Goal: Task Accomplishment & Management: Use online tool/utility

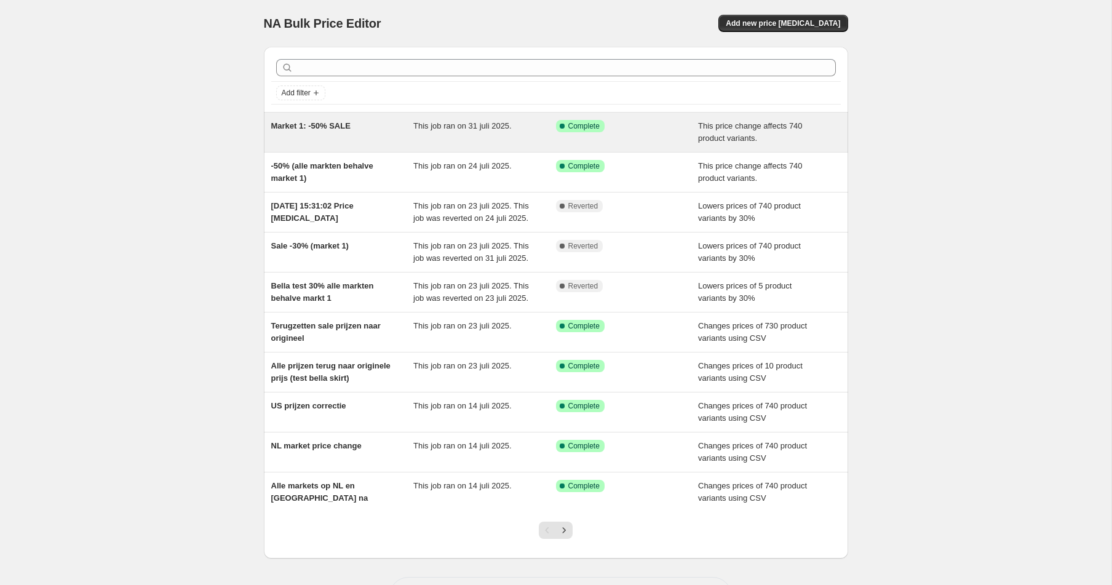
scroll to position [1, 0]
click at [497, 131] on div "This job ran on 31 juli 2025." at bounding box center [484, 131] width 143 height 25
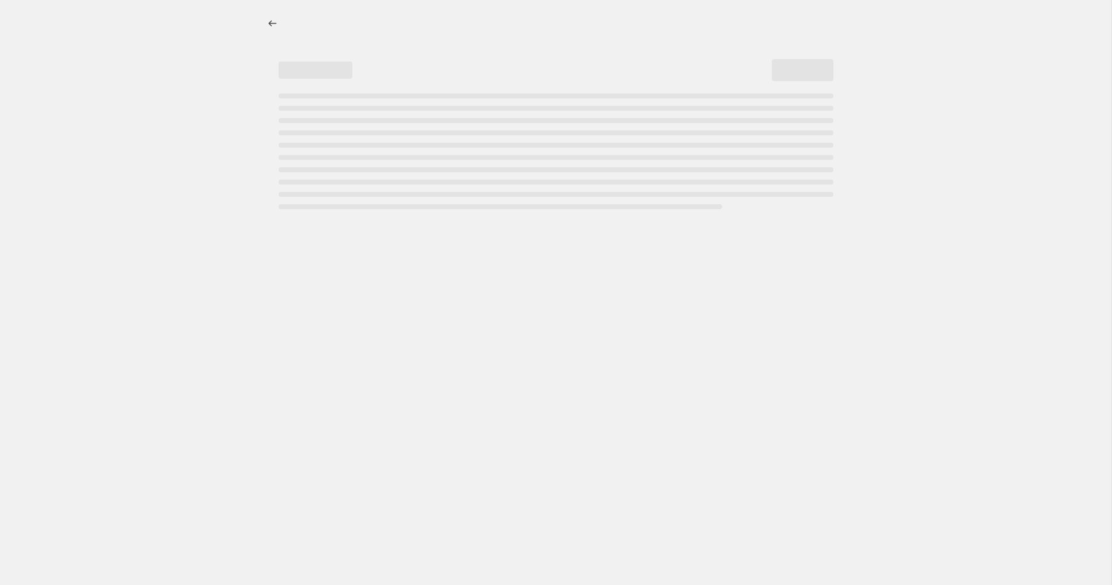
select select "pcap"
select select "no_change"
select select "collection"
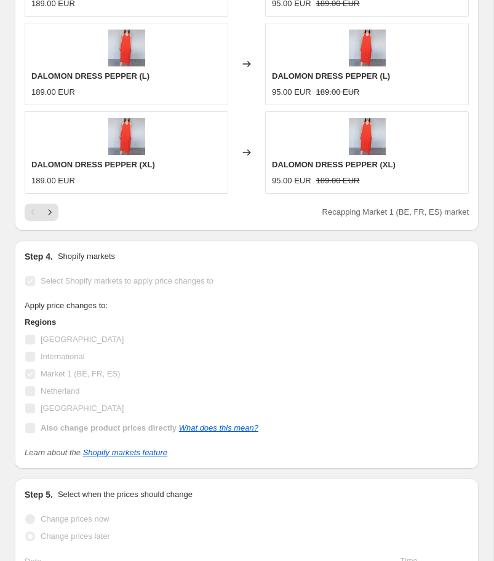
scroll to position [1393, 0]
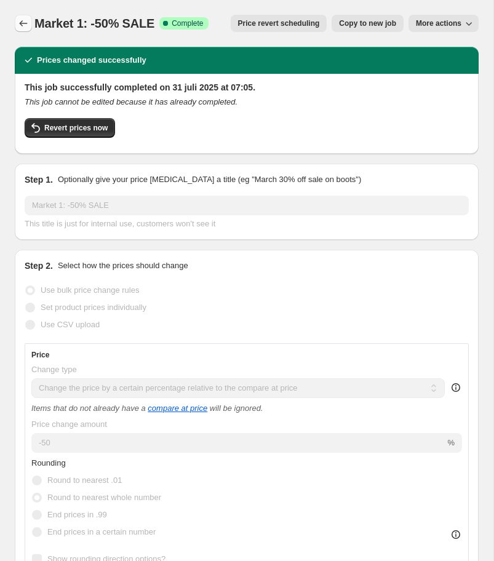
click at [25, 24] on icon "Price change jobs" at bounding box center [23, 23] width 12 height 12
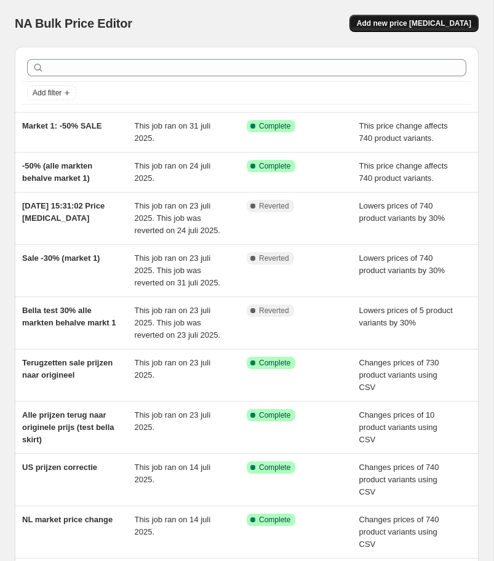
click at [405, 23] on span "Add new price [MEDICAL_DATA]" at bounding box center [414, 23] width 114 height 10
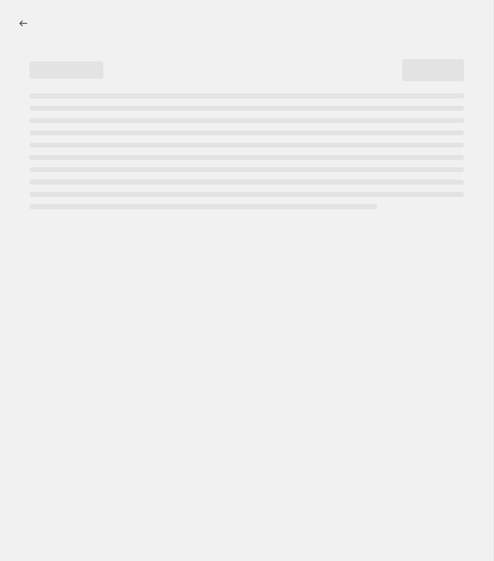
select select "percentage"
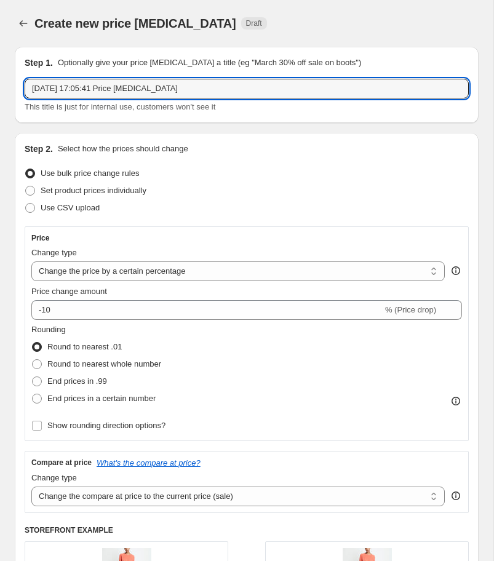
drag, startPoint x: 231, startPoint y: 84, endPoint x: 20, endPoint y: 77, distance: 211.6
click at [20, 77] on div "Step 1. Optionally give your price [MEDICAL_DATA] a title (eg "March 30% off sa…" at bounding box center [247, 85] width 464 height 76
click at [34, 85] on input "WRAPS -30%" at bounding box center [247, 89] width 444 height 20
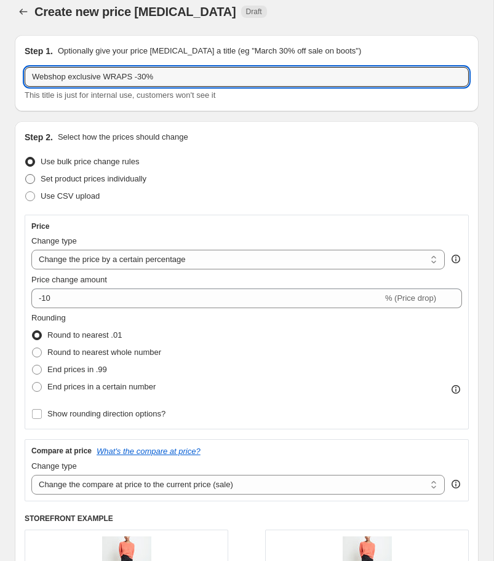
type input "Webshop exclusive WRAPS -30%"
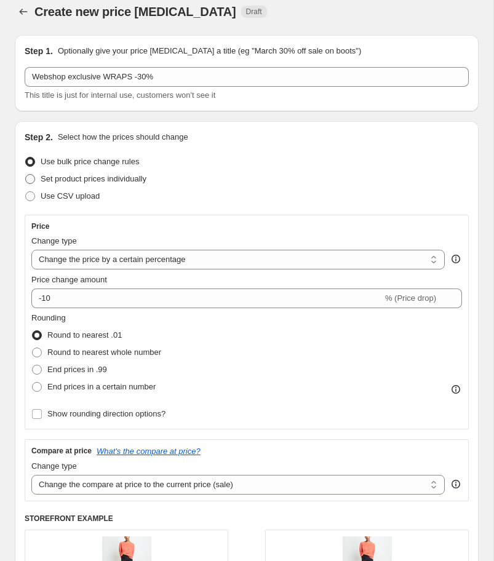
click at [38, 192] on label "Use CSV upload" at bounding box center [62, 196] width 75 height 17
click at [26, 192] on input "Use CSV upload" at bounding box center [25, 191] width 1 height 1
radio input "true"
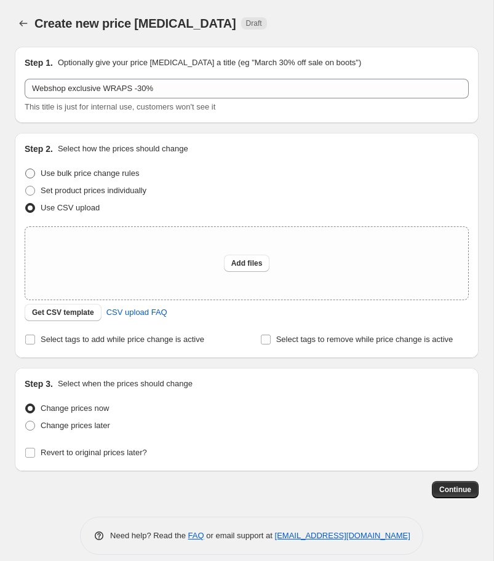
click at [36, 179] on label "Use bulk price change rules" at bounding box center [82, 173] width 114 height 17
click at [26, 169] on input "Use bulk price change rules" at bounding box center [25, 168] width 1 height 1
radio input "true"
select select "percentage"
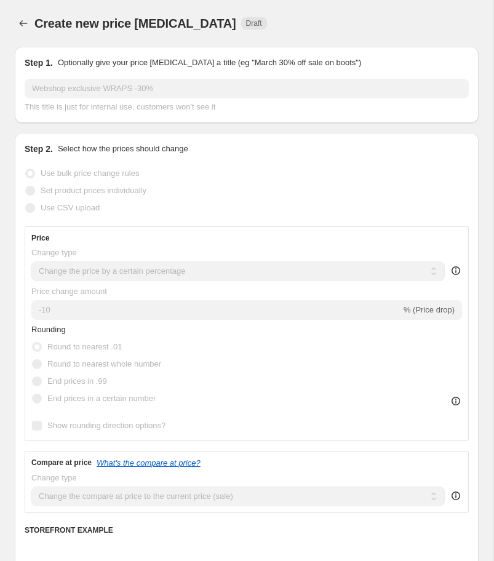
click at [33, 188] on span at bounding box center [30, 191] width 10 height 10
click at [26, 186] on input "Set product prices individually" at bounding box center [25, 186] width 1 height 1
radio input "true"
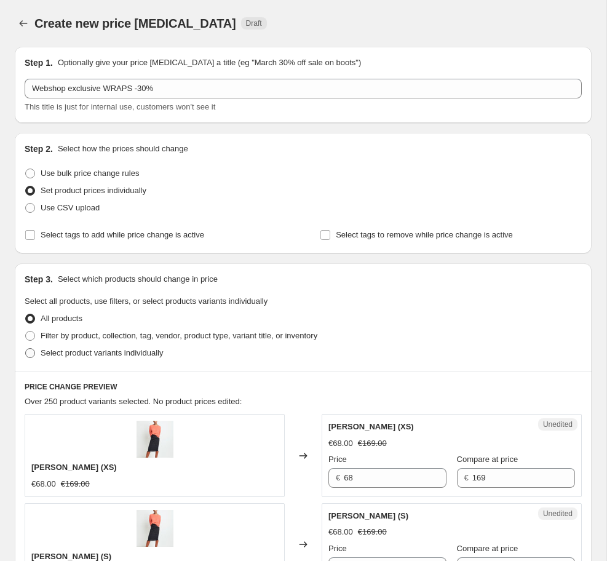
click at [32, 352] on span at bounding box center [30, 353] width 10 height 10
click at [26, 349] on input "Select product variants individually" at bounding box center [25, 348] width 1 height 1
radio input "true"
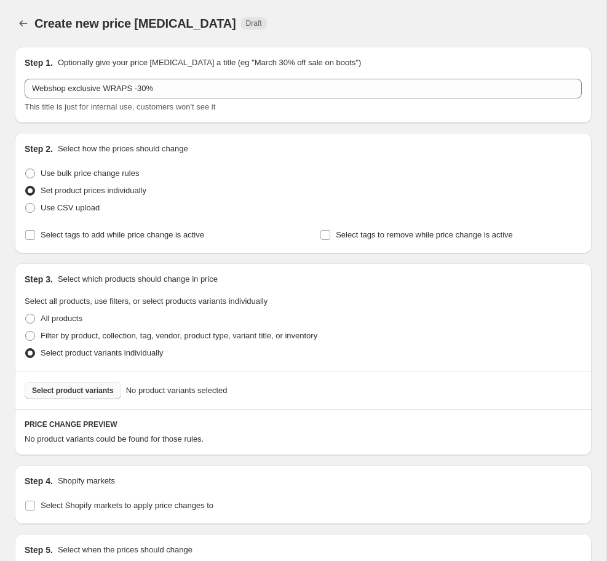
click at [90, 388] on span "Select product variants" at bounding box center [73, 390] width 82 height 10
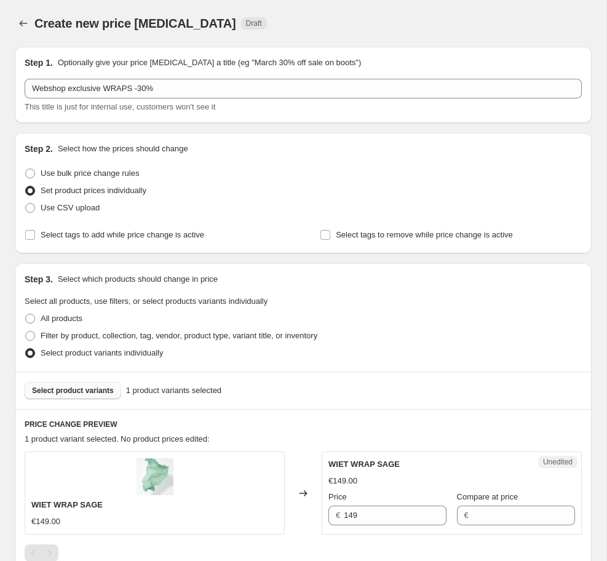
click at [83, 393] on span "Select product variants" at bounding box center [73, 390] width 82 height 10
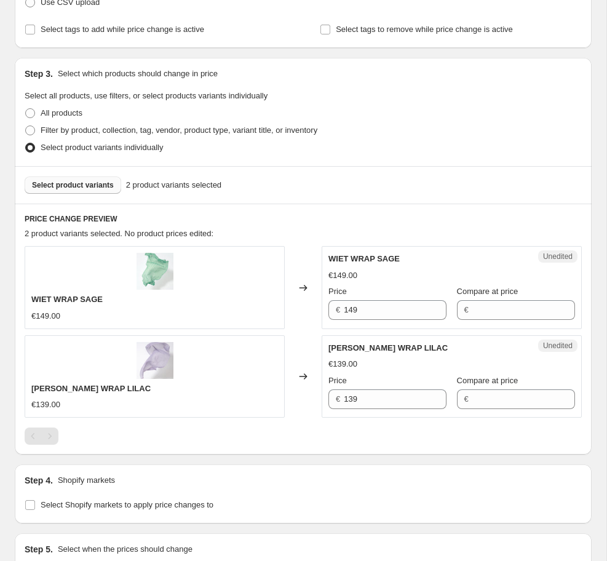
scroll to position [206, 0]
click at [60, 184] on span "Select product variants" at bounding box center [73, 185] width 82 height 10
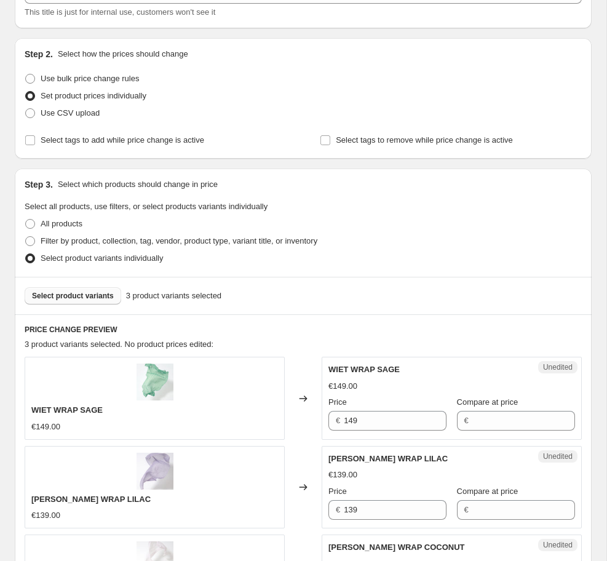
scroll to position [89, 0]
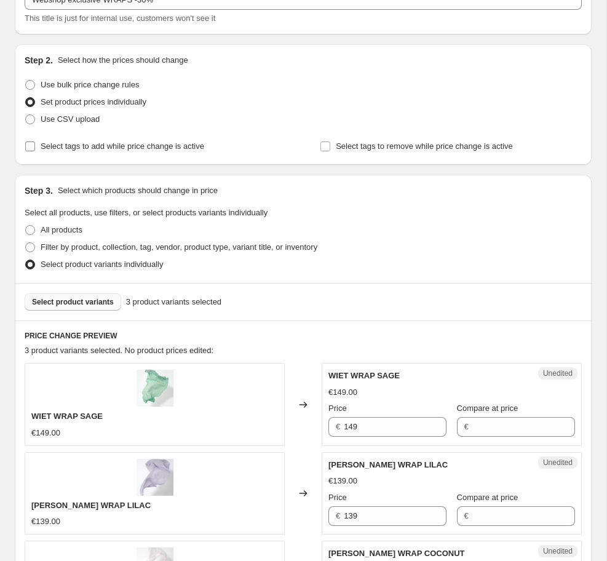
click at [106, 146] on span "Select tags to add while price change is active" at bounding box center [123, 145] width 164 height 9
click at [35, 146] on input "Select tags to add while price change is active" at bounding box center [30, 146] width 10 height 10
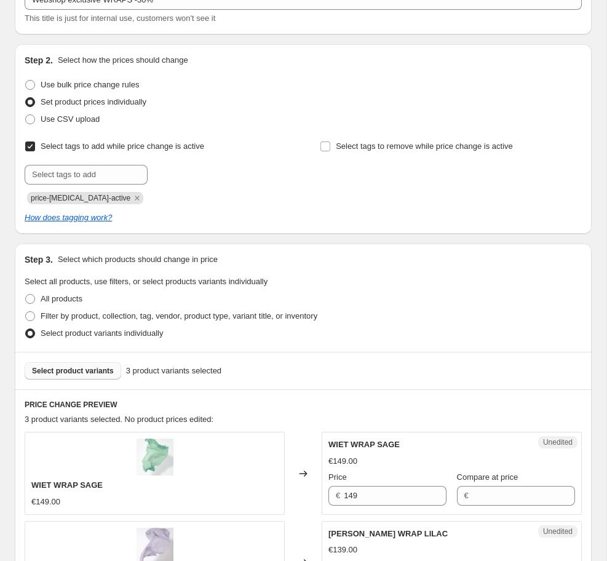
click at [31, 147] on input "Select tags to add while price change is active" at bounding box center [30, 146] width 10 height 10
checkbox input "false"
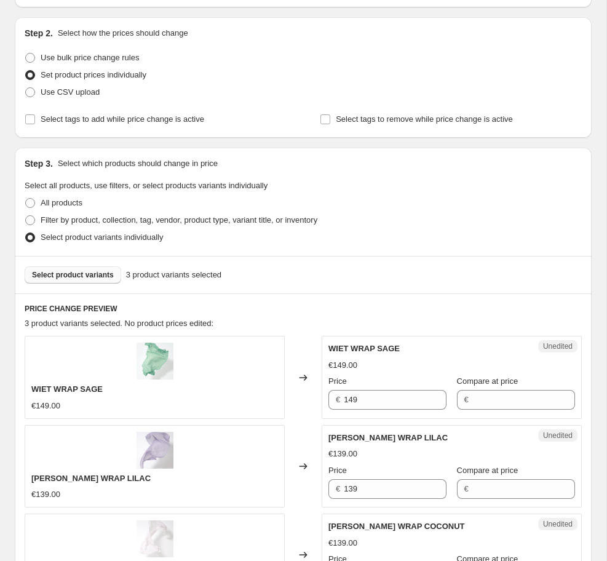
scroll to position [0, 0]
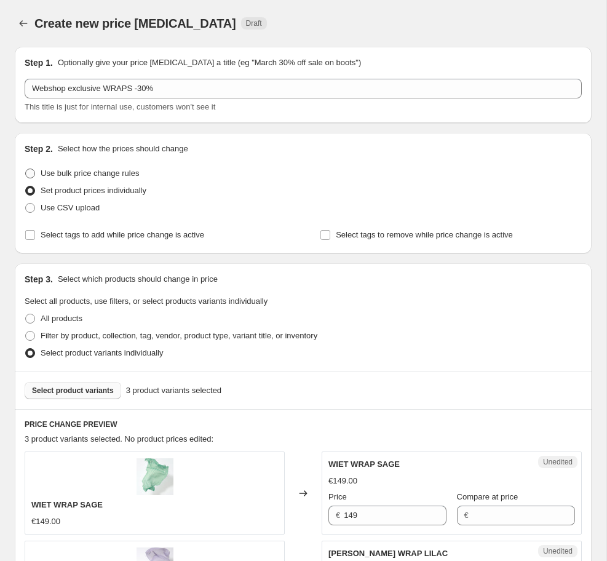
click at [135, 175] on span "Use bulk price change rules" at bounding box center [90, 172] width 98 height 9
click at [26, 169] on input "Use bulk price change rules" at bounding box center [25, 168] width 1 height 1
radio input "true"
select select "percentage"
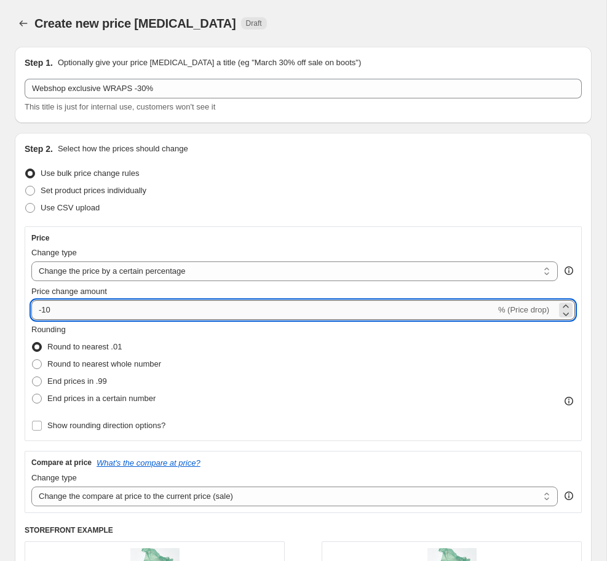
click at [60, 315] on input "-10" at bounding box center [263, 310] width 464 height 20
type input "-1"
type input "-30"
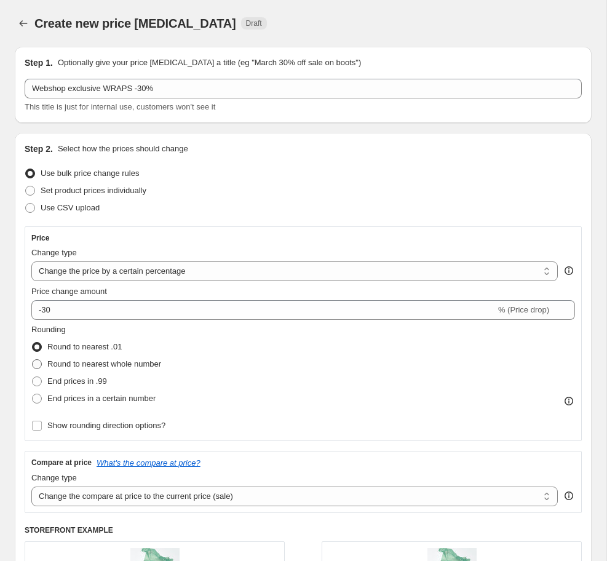
click at [40, 365] on span at bounding box center [37, 364] width 10 height 10
click at [33, 360] on input "Round to nearest whole number" at bounding box center [32, 359] width 1 height 1
radio input "true"
click at [279, 271] on select "Change the price to a certain amount Change the price by a certain amount Chang…" at bounding box center [294, 271] width 526 height 20
select select "pcap"
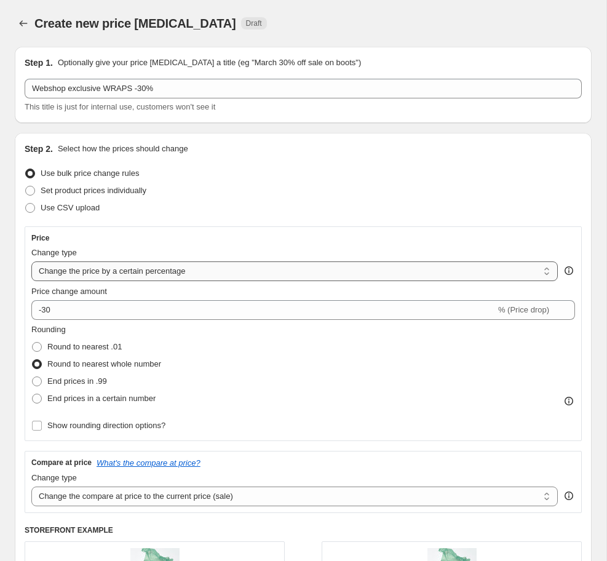
click at [31, 261] on select "Change the price to a certain amount Change the price by a certain amount Chang…" at bounding box center [294, 271] width 526 height 20
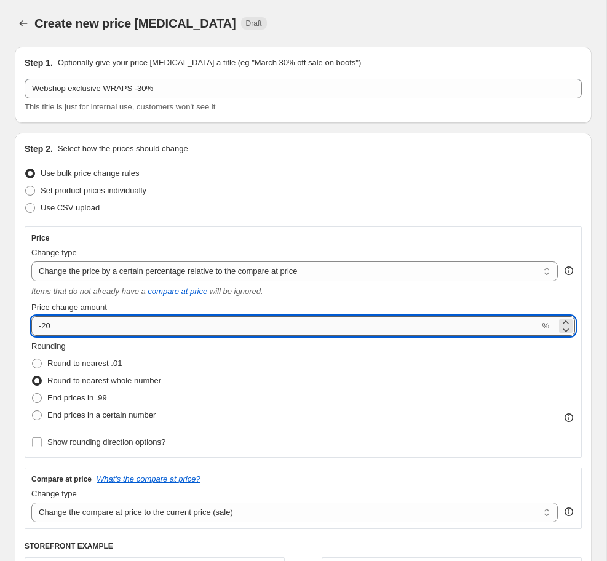
click at [47, 323] on input "-20" at bounding box center [285, 326] width 508 height 20
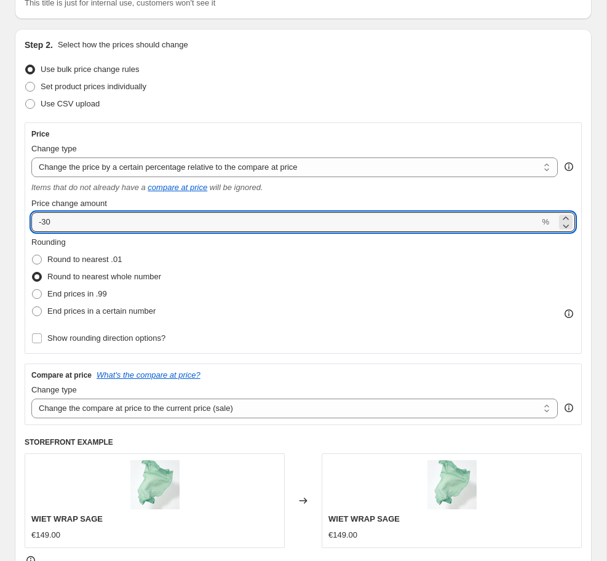
click at [259, 309] on div "Rounding Round to nearest .01 Round to nearest whole number End prices in .99 E…" at bounding box center [303, 278] width 544 height 84
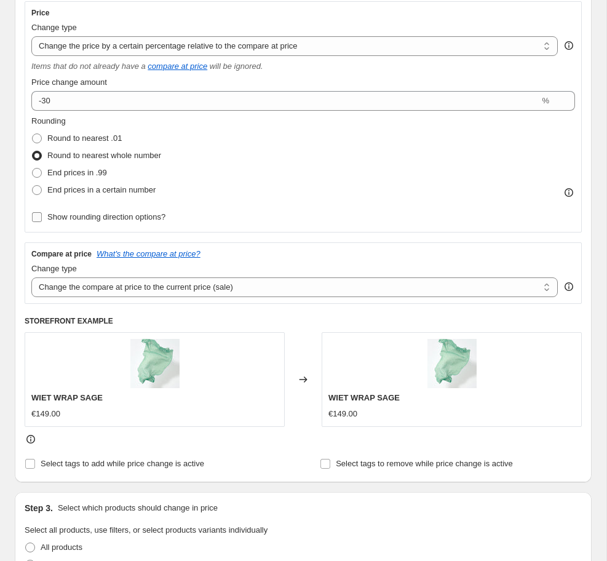
scroll to position [220, 0]
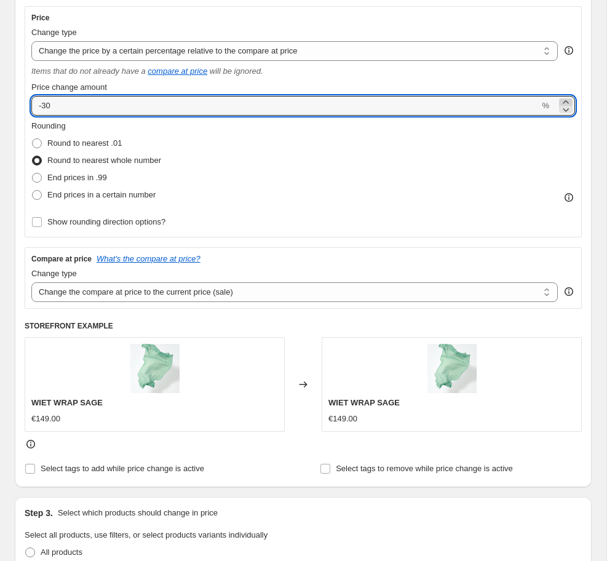
click at [493, 101] on icon at bounding box center [565, 102] width 12 height 12
click at [493, 108] on icon at bounding box center [565, 109] width 12 height 12
type input "-30"
click at [378, 156] on div "Rounding Round to nearest .01 Round to nearest whole number End prices in .99 E…" at bounding box center [303, 162] width 544 height 84
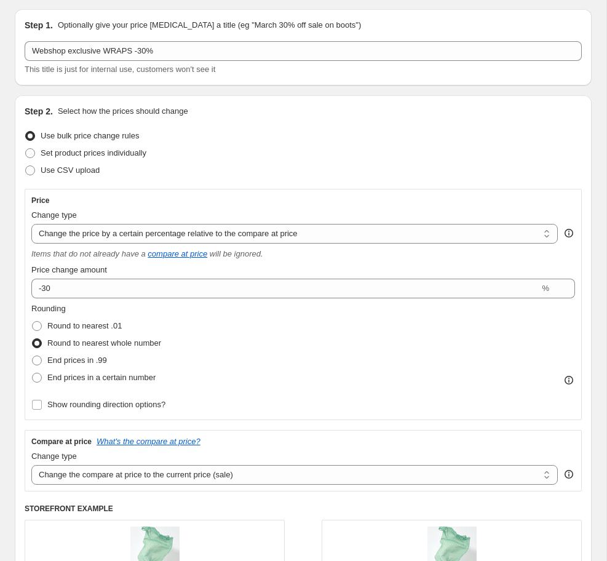
scroll to position [0, 0]
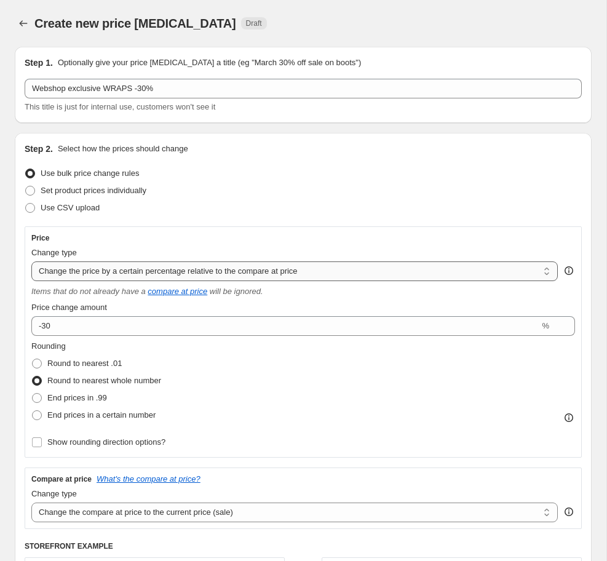
click at [109, 274] on select "Change the price to a certain amount Change the price by a certain amount Chang…" at bounding box center [294, 271] width 526 height 20
click at [31, 261] on select "Change the price to a certain amount Change the price by a certain amount Chang…" at bounding box center [294, 271] width 526 height 20
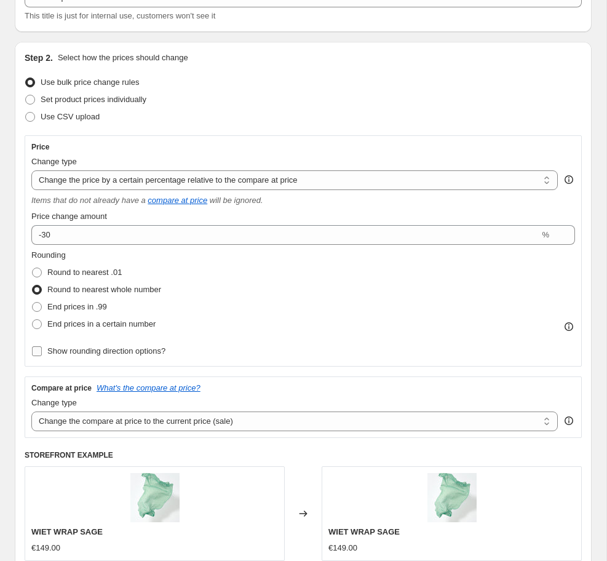
scroll to position [105, 0]
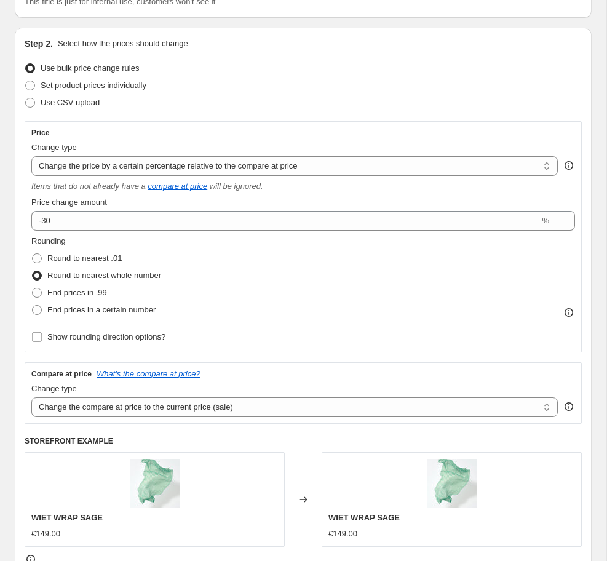
drag, startPoint x: 408, startPoint y: 282, endPoint x: 401, endPoint y: 275, distance: 10.0
click at [408, 282] on div "Rounding Round to nearest .01 Round to nearest whole number End prices in .99 E…" at bounding box center [303, 277] width 544 height 84
click at [207, 166] on select "Change the price to a certain amount Change the price by a certain amount Chang…" at bounding box center [294, 166] width 526 height 20
select select "to"
click at [31, 156] on select "Change the price to a certain amount Change the price by a certain amount Chang…" at bounding box center [294, 166] width 526 height 20
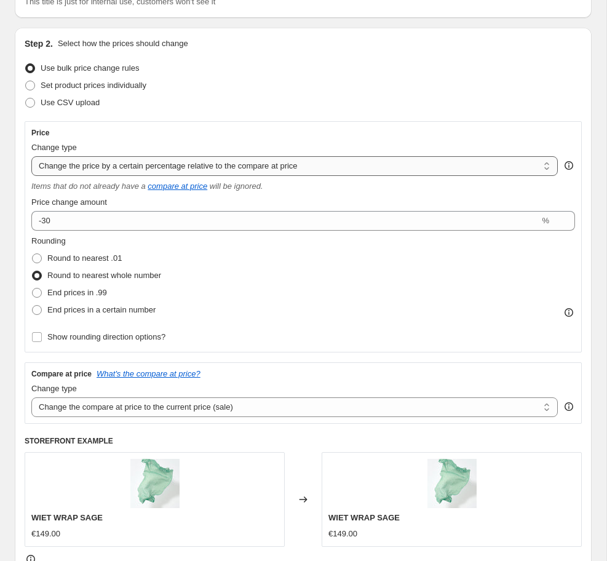
type input "80.00"
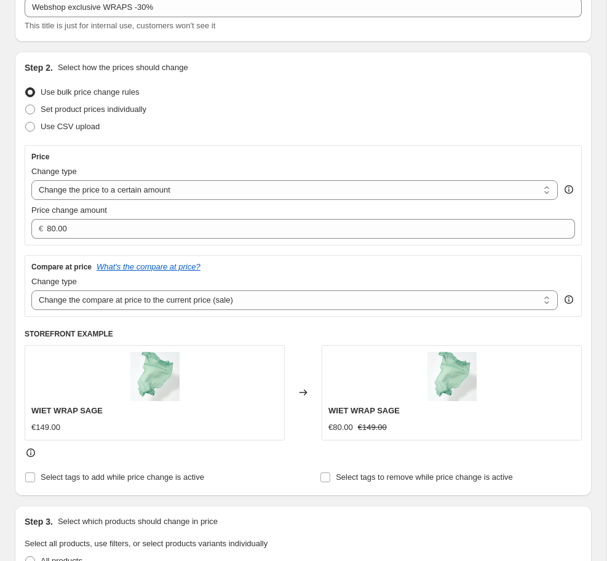
scroll to position [82, 0]
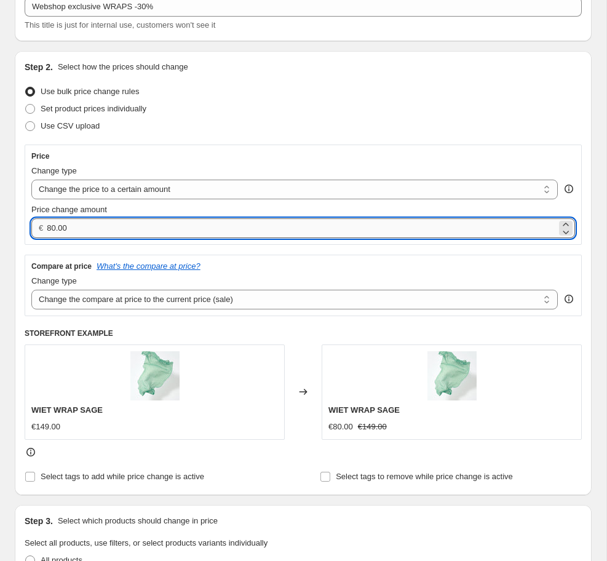
click at [93, 227] on input "80.00" at bounding box center [302, 228] width 510 height 20
click at [173, 192] on select "Change the price to a certain amount Change the price by a certain amount Chang…" at bounding box center [294, 190] width 526 height 20
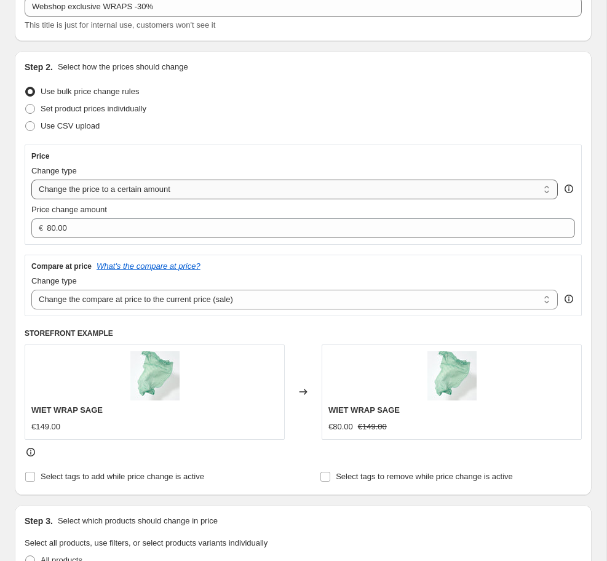
select select "percentage"
click at [31, 180] on select "Change the price to a certain amount Change the price by a certain amount Chang…" at bounding box center [294, 190] width 526 height 20
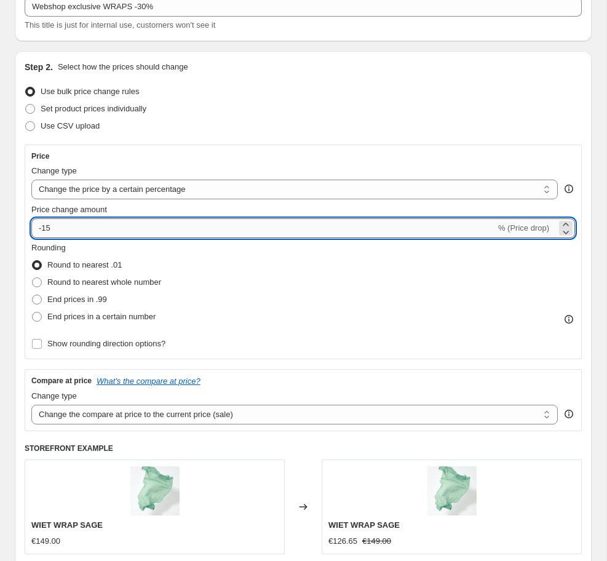
click at [65, 227] on input "-15" at bounding box center [263, 228] width 464 height 20
type input "-1"
type input "-30"
click at [120, 282] on span "Round to nearest whole number" at bounding box center [104, 281] width 114 height 9
click at [33, 278] on input "Round to nearest whole number" at bounding box center [32, 277] width 1 height 1
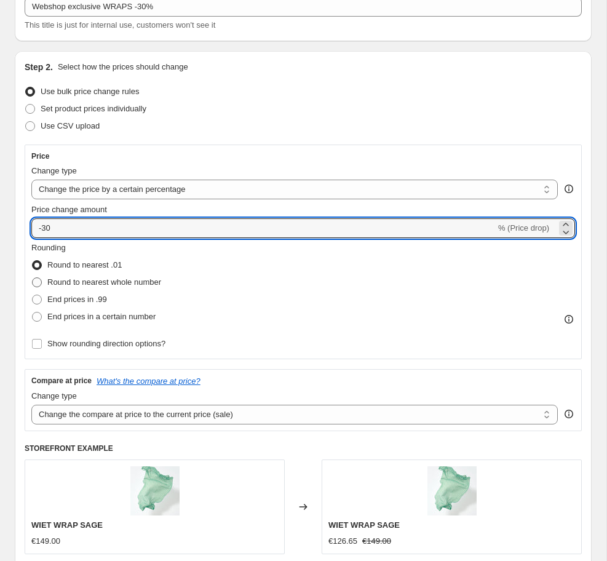
radio input "true"
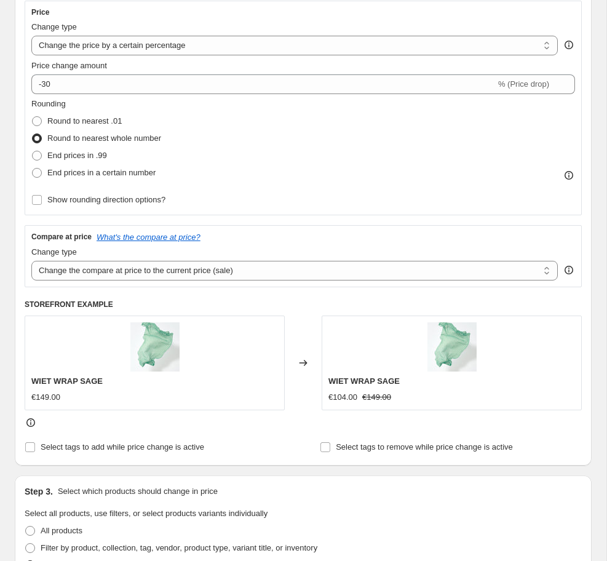
scroll to position [228, 0]
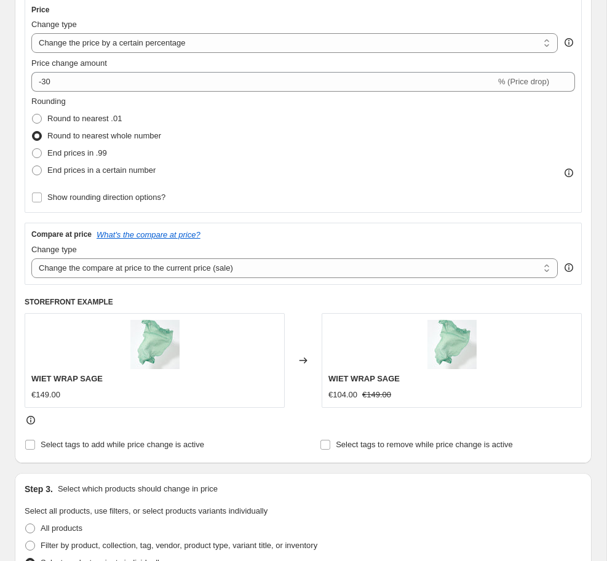
click at [287, 237] on div "Compare at price What's the compare at price?" at bounding box center [303, 234] width 544 height 10
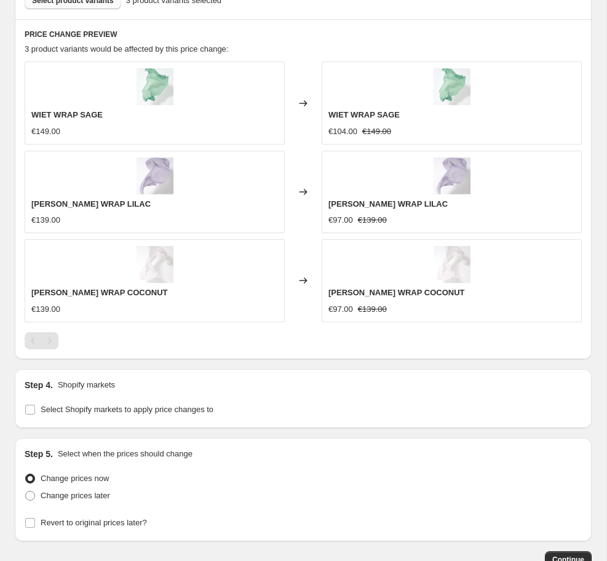
scroll to position [909, 0]
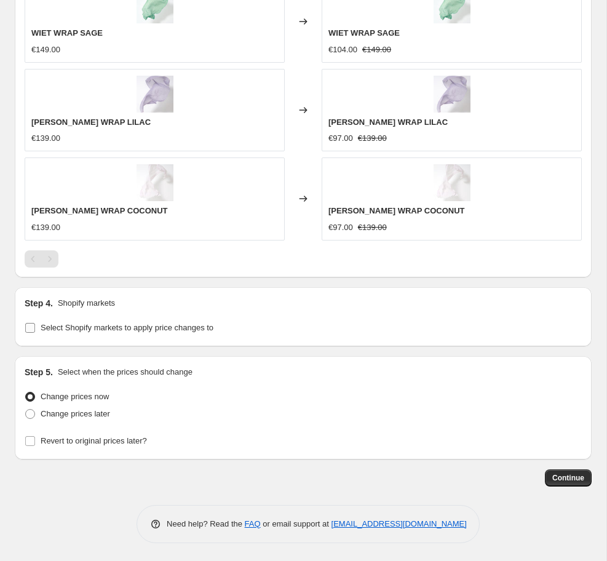
click at [134, 328] on span "Select Shopify markets to apply price changes to" at bounding box center [127, 327] width 173 height 9
click at [35, 328] on input "Select Shopify markets to apply price changes to" at bounding box center [30, 328] width 10 height 10
checkbox input "true"
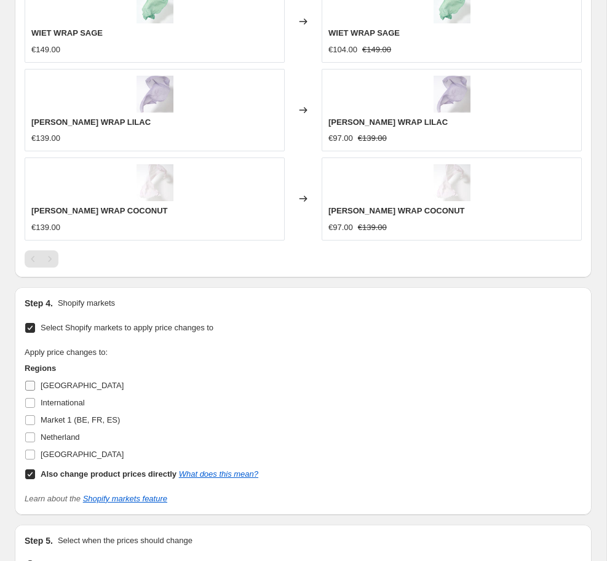
drag, startPoint x: 30, startPoint y: 384, endPoint x: 30, endPoint y: 395, distance: 11.1
click at [30, 384] on input "[GEOGRAPHIC_DATA]" at bounding box center [30, 386] width 10 height 10
checkbox input "true"
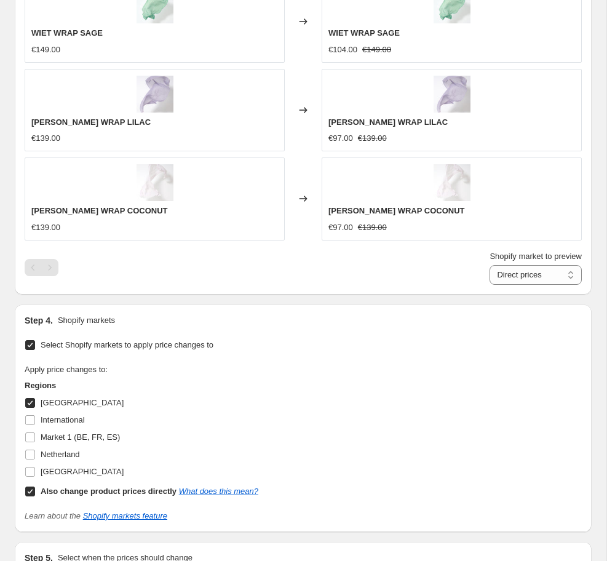
click at [25, 490] on span at bounding box center [30, 491] width 11 height 11
click at [25, 490] on input "Also change product prices directly What does this mean?" at bounding box center [30, 491] width 10 height 10
checkbox input "false"
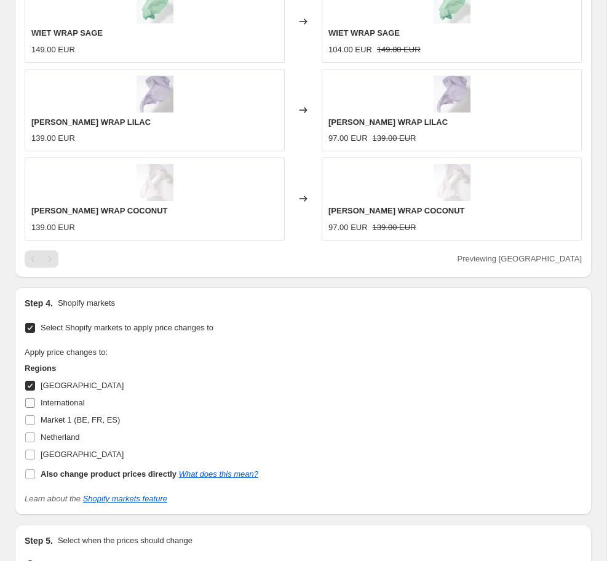
scroll to position [910, 0]
click at [30, 401] on input "International" at bounding box center [30, 402] width 10 height 10
checkbox input "true"
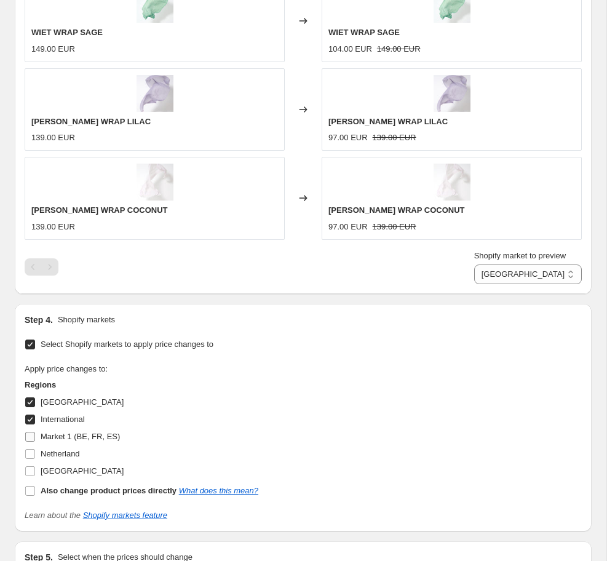
click at [29, 437] on input "Market 1 (BE, FR, ES)" at bounding box center [30, 437] width 10 height 10
checkbox input "true"
drag, startPoint x: 30, startPoint y: 454, endPoint x: 30, endPoint y: 470, distance: 15.4
click at [30, 454] on input "Netherland" at bounding box center [30, 454] width 10 height 10
checkbox input "true"
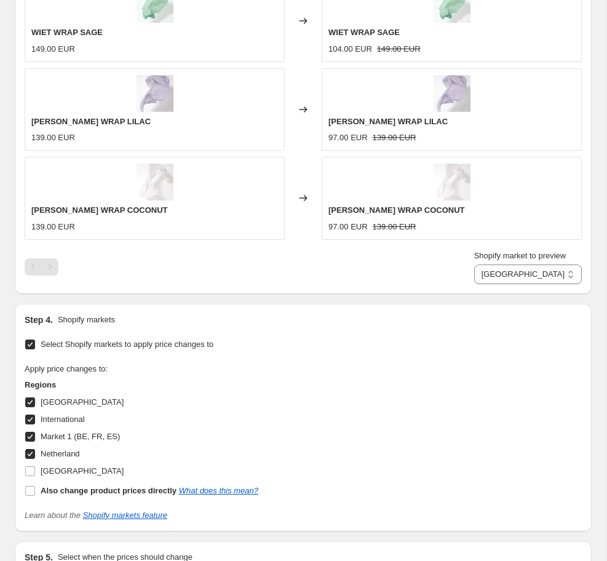
drag, startPoint x: 30, startPoint y: 473, endPoint x: 49, endPoint y: 449, distance: 31.0
click at [30, 473] on input "[GEOGRAPHIC_DATA]" at bounding box center [30, 471] width 10 height 10
checkbox input "true"
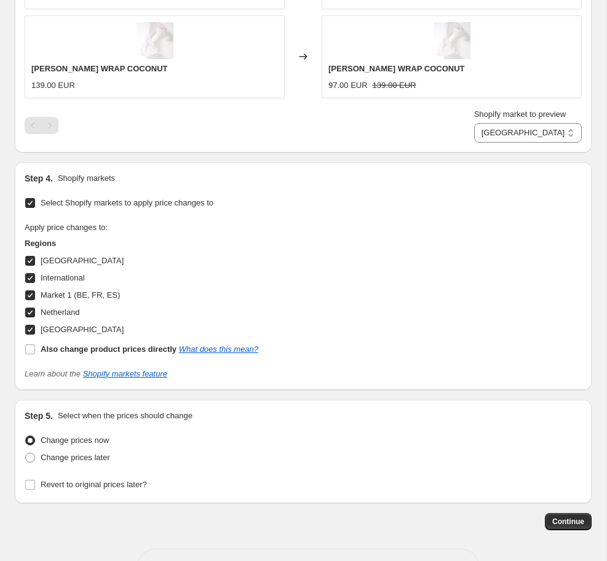
scroll to position [1095, 0]
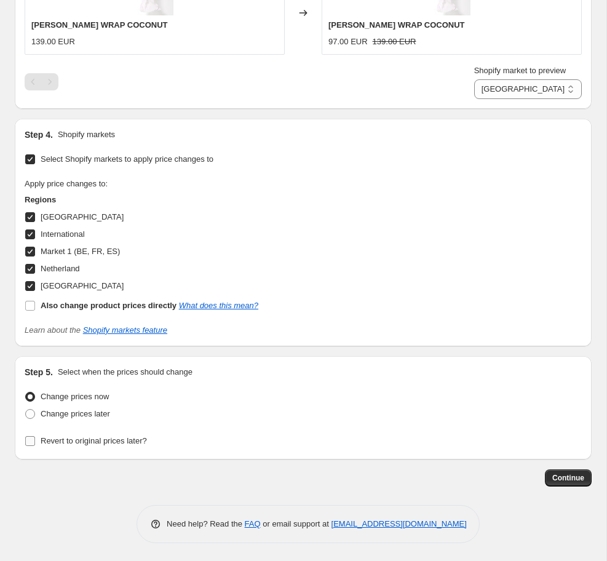
click at [81, 441] on span "Revert to original prices later?" at bounding box center [94, 440] width 106 height 9
click at [35, 441] on input "Revert to original prices later?" at bounding box center [30, 441] width 10 height 10
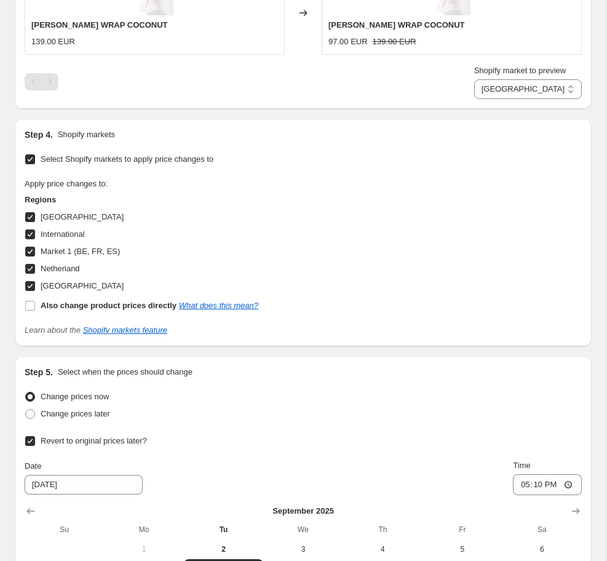
click at [81, 441] on span "Revert to original prices later?" at bounding box center [94, 440] width 106 height 9
click at [35, 441] on input "Revert to original prices later?" at bounding box center [30, 441] width 10 height 10
checkbox input "false"
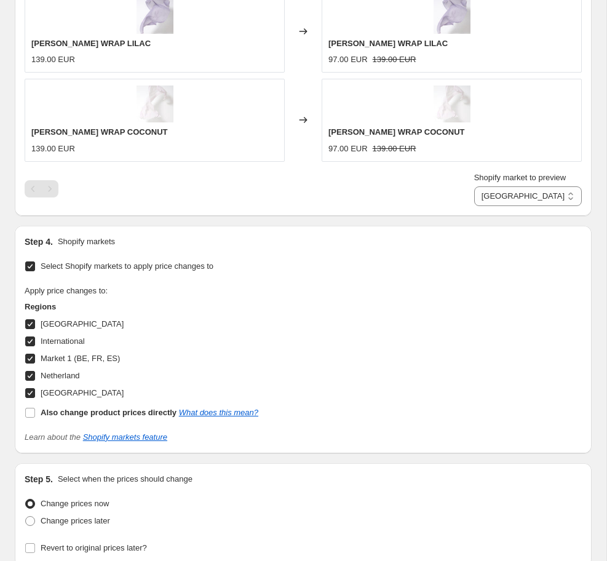
scroll to position [993, 0]
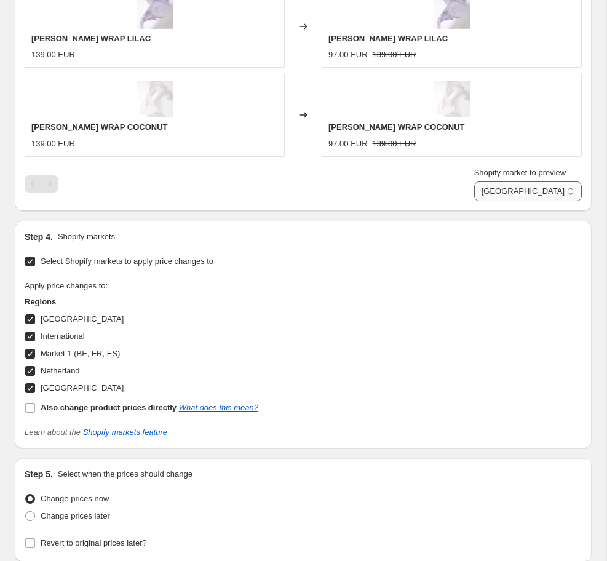
click at [493, 190] on select "Germany International Market 1 (BE, [GEOGRAPHIC_DATA], [GEOGRAPHIC_DATA]) Nethe…" at bounding box center [528, 191] width 108 height 20
click at [483, 201] on select "Germany International Market 1 (BE, [GEOGRAPHIC_DATA], [GEOGRAPHIC_DATA]) Nethe…" at bounding box center [528, 191] width 108 height 20
click at [493, 191] on select "Germany International Market 1 (BE, [GEOGRAPHIC_DATA], [GEOGRAPHIC_DATA]) Nethe…" at bounding box center [535, 191] width 92 height 20
select select "92703457575"
click at [489, 201] on select "Germany International Market 1 (BE, [GEOGRAPHIC_DATA], [GEOGRAPHIC_DATA]) Nethe…" at bounding box center [535, 191] width 92 height 20
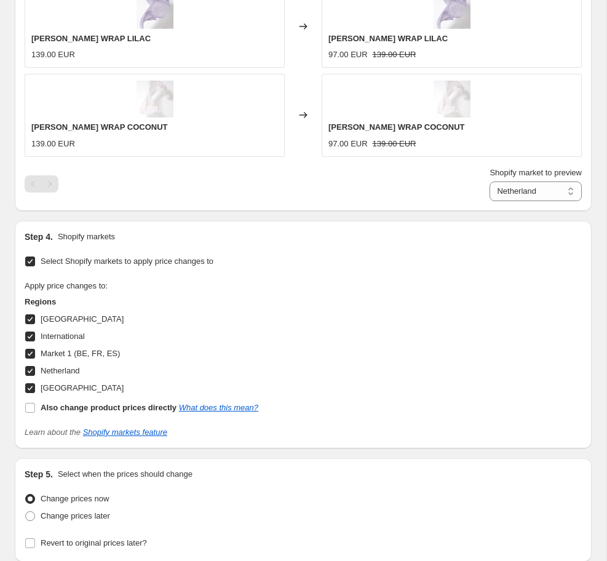
scroll to position [1096, 0]
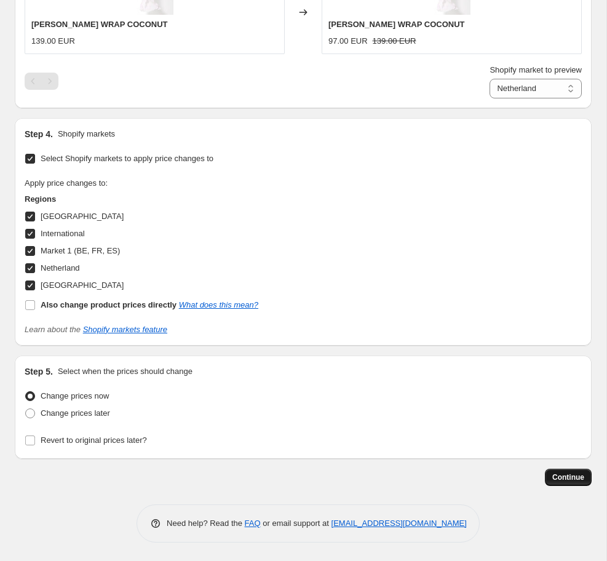
click at [493, 475] on span "Continue" at bounding box center [568, 477] width 32 height 10
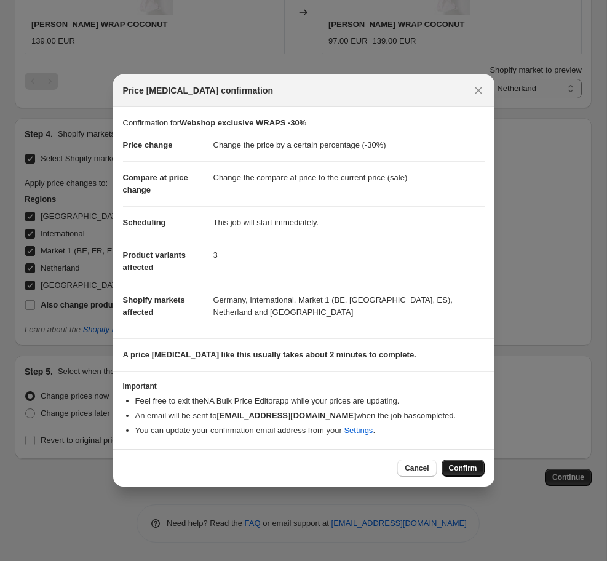
click at [460, 468] on span "Confirm" at bounding box center [463, 468] width 28 height 10
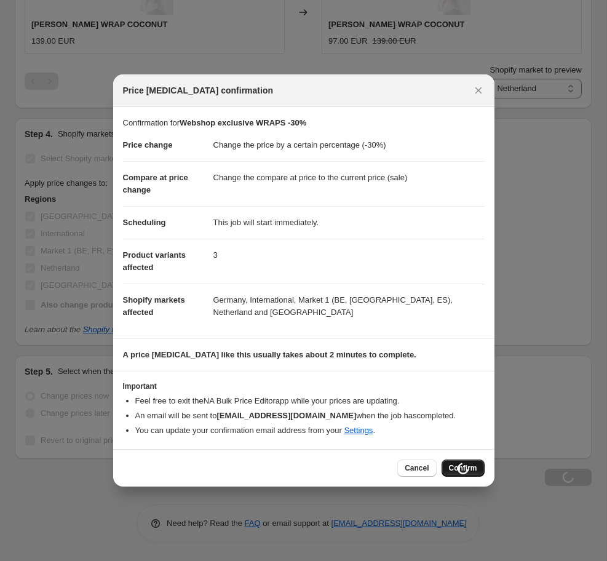
type input "Webshop exclusive WRAPS -30%"
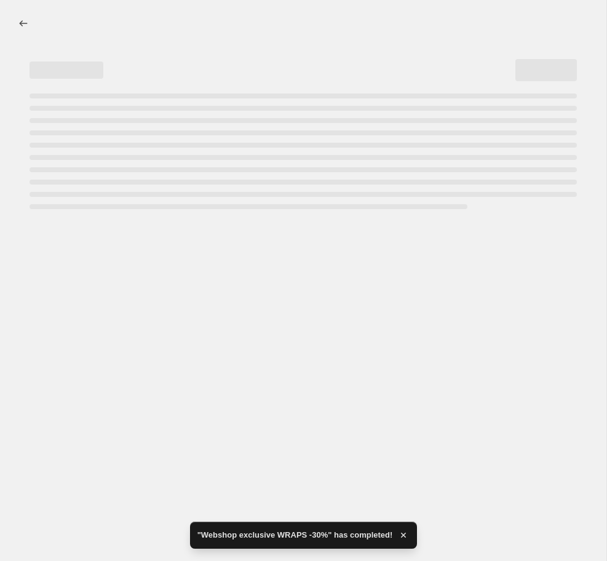
select select "percentage"
select select "92703457575"
